Goal: Information Seeking & Learning: Learn about a topic

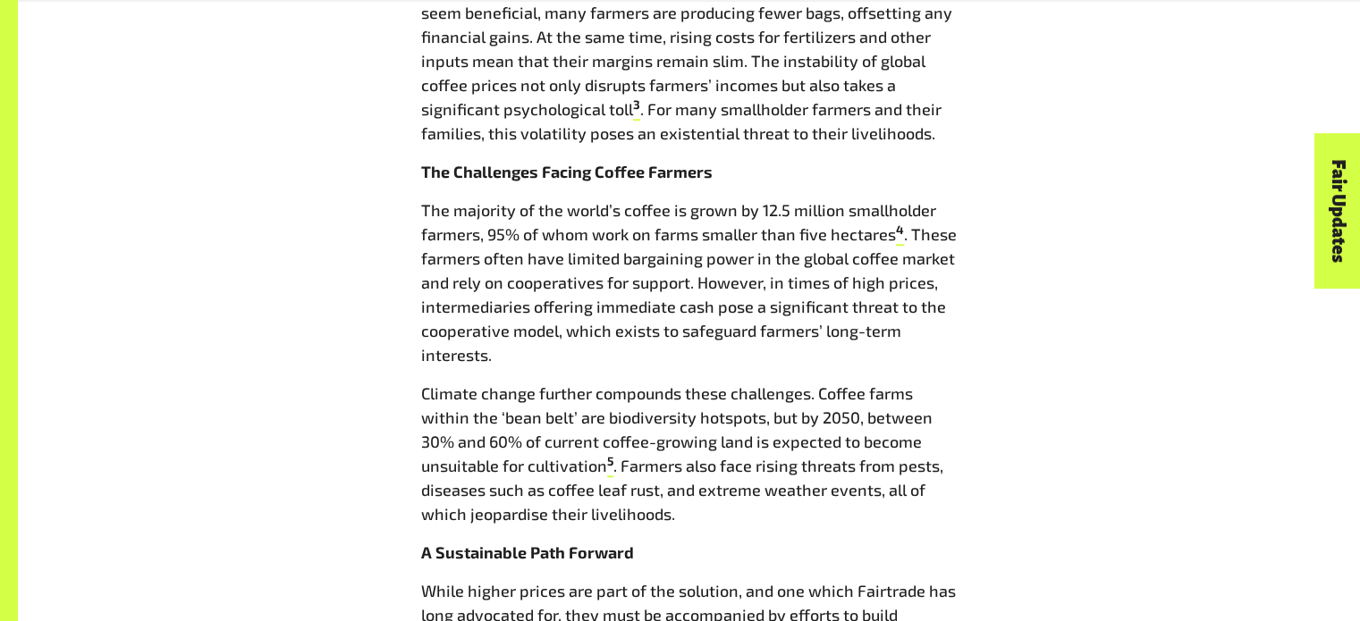
scroll to position [1422, 0]
click at [1019, 313] on div "Coffee prices are soaring, but are farmers reaping the rewards? [DATE] A New Er…" at bounding box center [689, 244] width 1116 height 1908
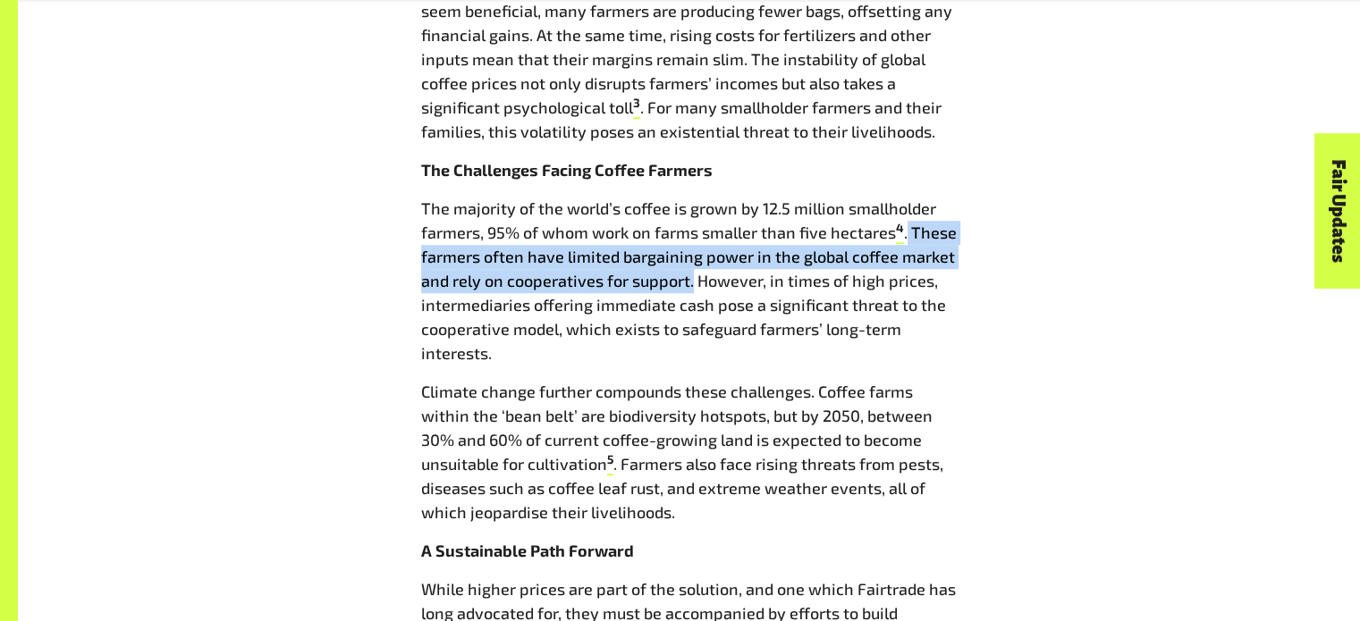
drag, startPoint x: 692, startPoint y: 282, endPoint x: 908, endPoint y: 234, distance: 221.5
click at [908, 234] on p "The majority of the world’s coffee is grown by 12.5 million smallholder farmers…" at bounding box center [689, 281] width 536 height 169
copy p "These farmers often have limited bargaining power in the global coffee market a…"
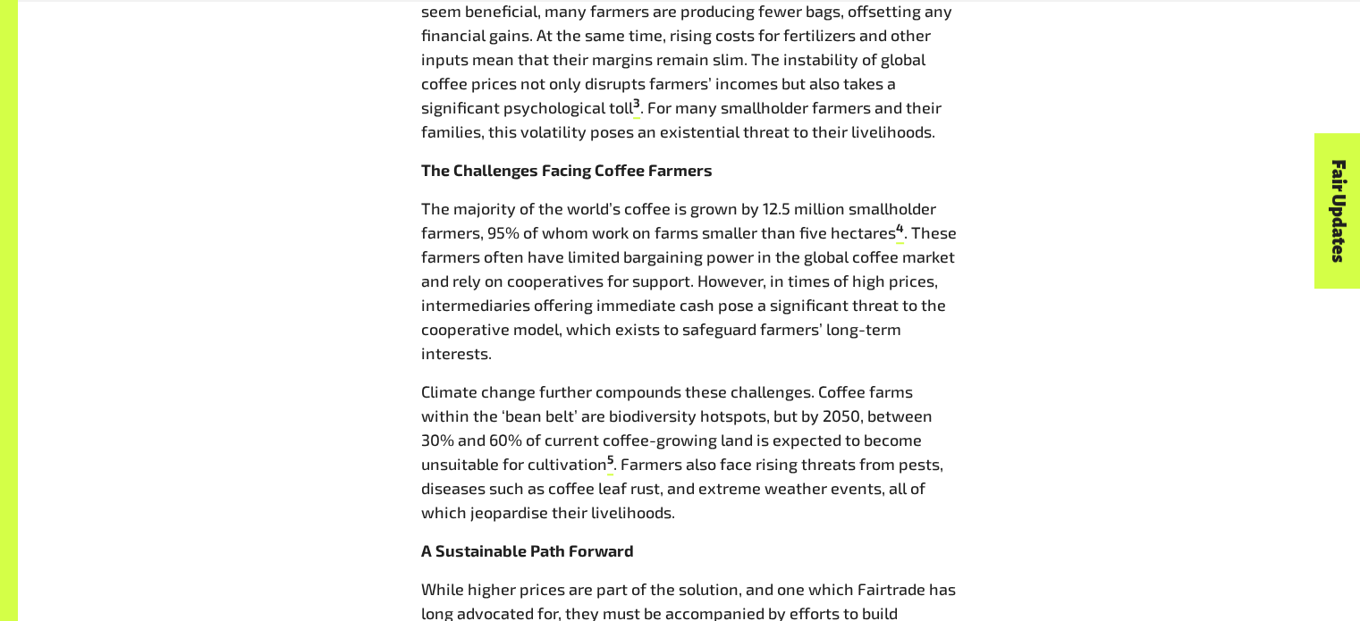
click at [962, 201] on div "Coffee prices are soaring, but are farmers reaping the rewards? [DATE] A New Er…" at bounding box center [689, 244] width 558 height 1908
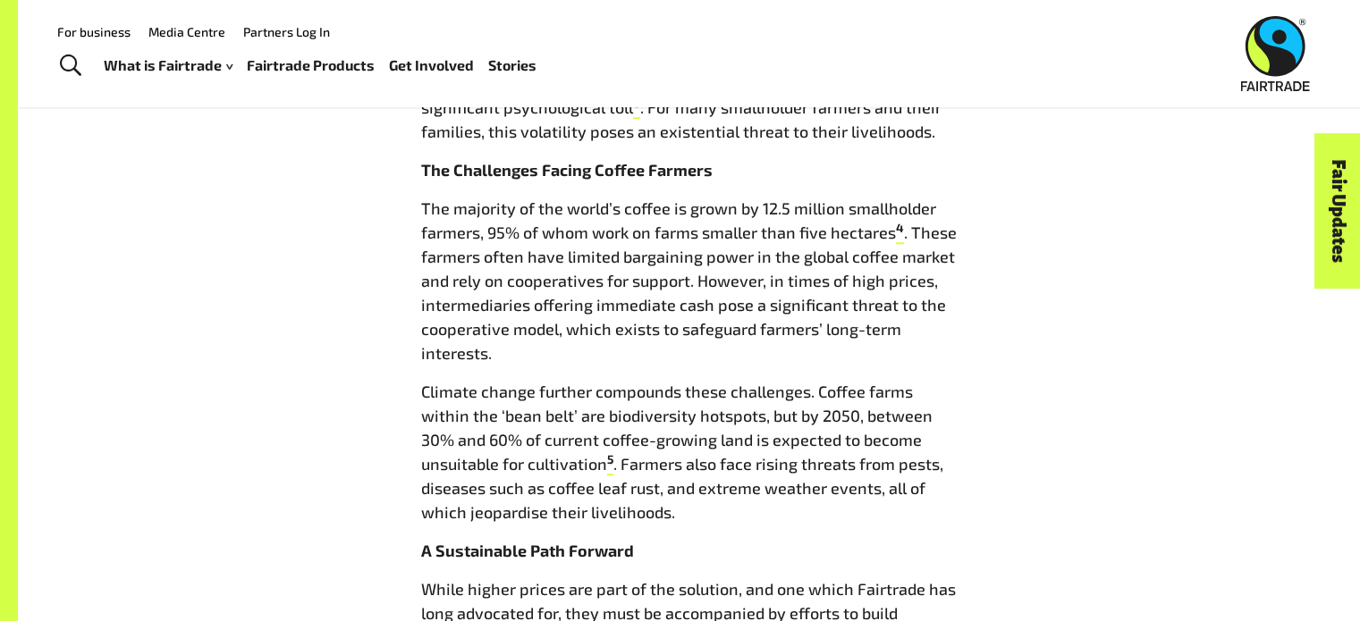
drag, startPoint x: 304, startPoint y: 198, endPoint x: 337, endPoint y: 171, distance: 43.2
click at [304, 198] on div "Coffee prices are soaring, but are farmers reaping the rewards? [DATE] A New Er…" at bounding box center [689, 244] width 1116 height 1908
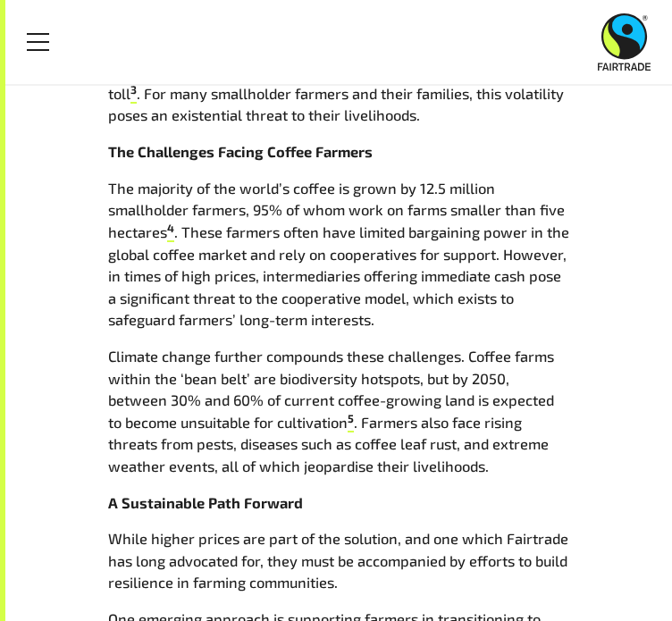
scroll to position [1018, 0]
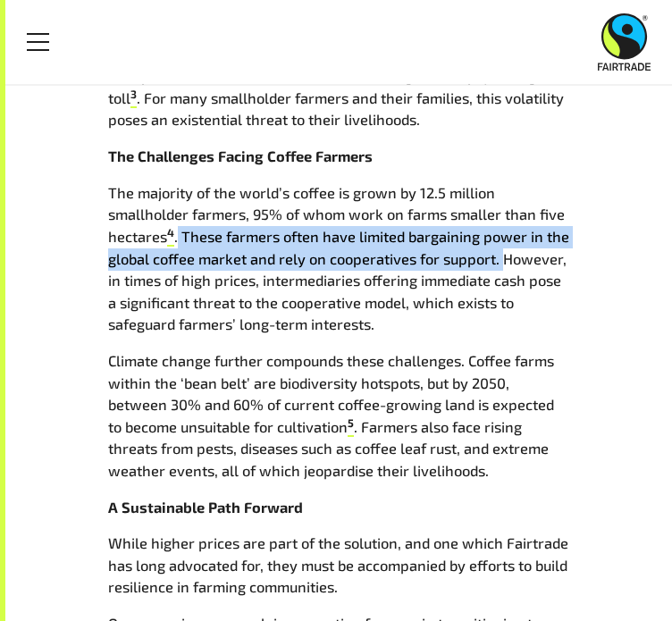
drag, startPoint x: 181, startPoint y: 240, endPoint x: 499, endPoint y: 265, distance: 318.3
click at [499, 265] on p "The majority of the world’s coffee is grown by 12.5 million smallholder farmers…" at bounding box center [338, 259] width 461 height 154
copy p "These farmers often have limited bargaining power in the global coffee market a…"
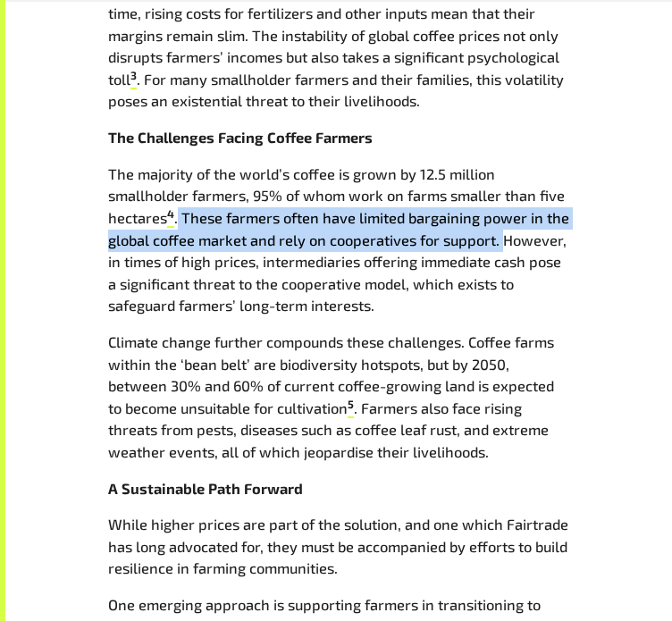
scroll to position [1039, 0]
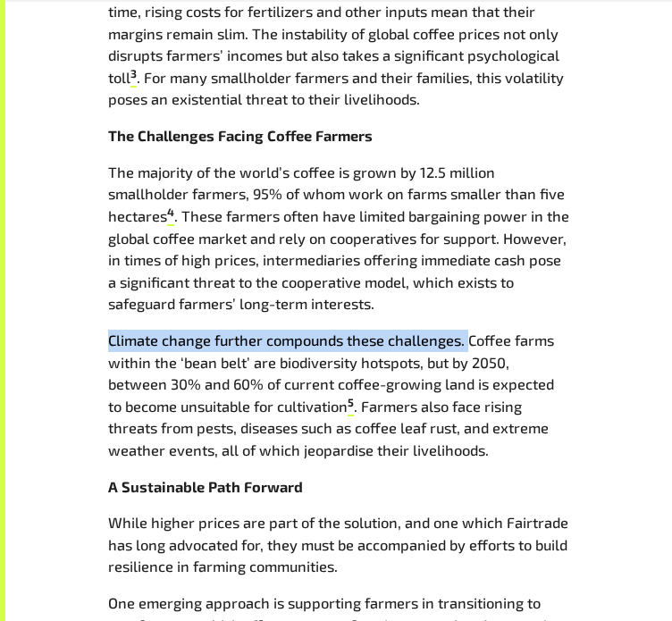
drag, startPoint x: 111, startPoint y: 339, endPoint x: 468, endPoint y: 342, distance: 356.7
click at [468, 342] on p "Climate change further compounds these challenges. Coffee farms within the ‘bea…" at bounding box center [338, 396] width 461 height 132
copy p "Climate change further compounds these challenges."
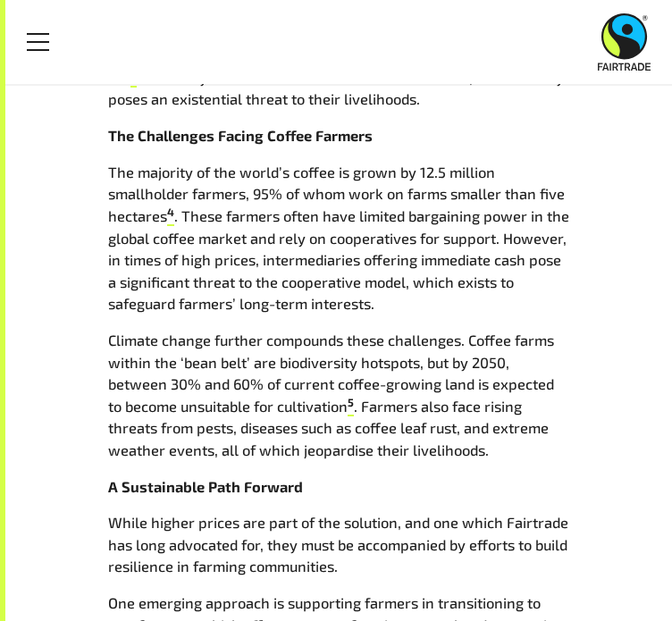
click at [475, 326] on div "A New Era for the Global Coffee Industry Since the start of the year, commodity…" at bounding box center [338, 292] width 461 height 1488
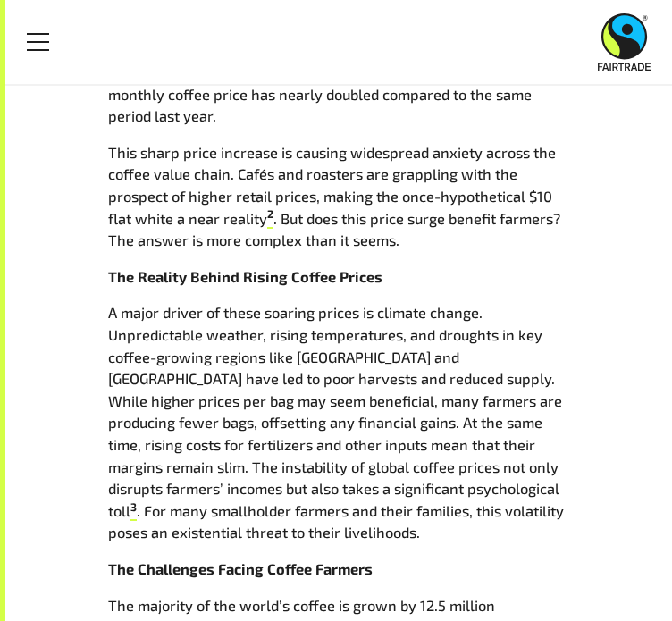
scroll to position [481, 0]
